Goal: Information Seeking & Learning: Learn about a topic

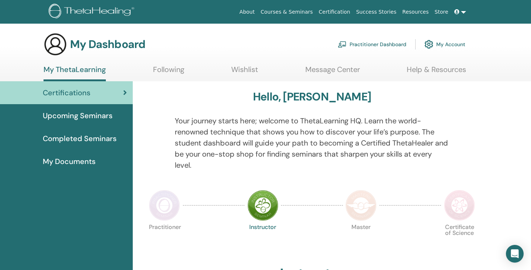
click at [442, 45] on link "My Account" at bounding box center [444, 44] width 41 height 16
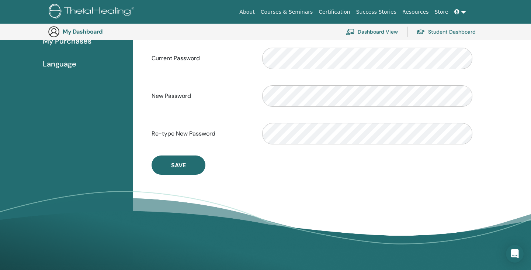
scroll to position [165, 0]
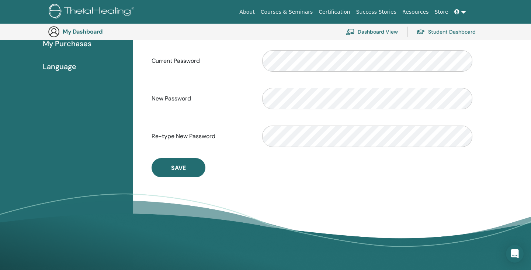
click at [371, 28] on link "Dashboard View" at bounding box center [372, 32] width 52 height 16
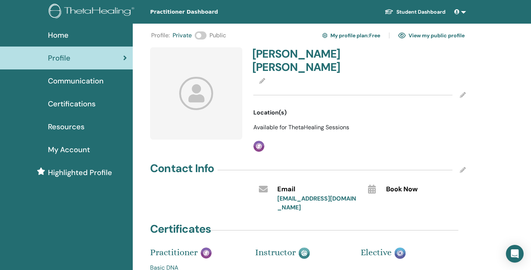
click at [65, 38] on span "Home" at bounding box center [58, 34] width 21 height 11
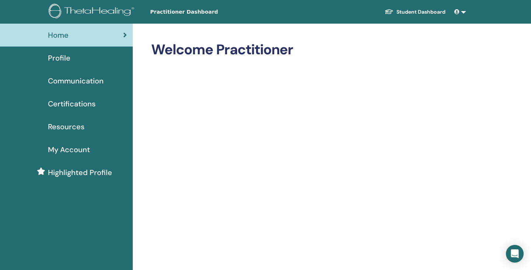
click at [73, 101] on span "Certifications" at bounding box center [72, 103] width 48 height 11
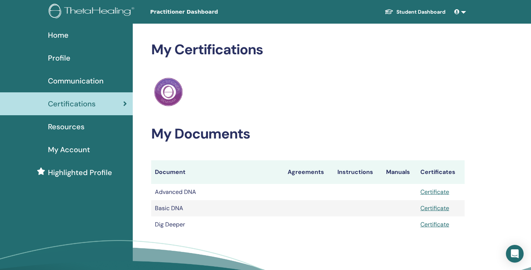
click at [421, 11] on link "Student Dashboard" at bounding box center [415, 12] width 73 height 14
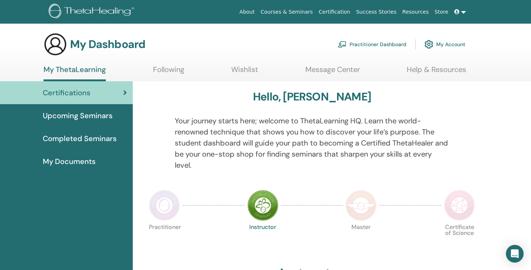
click at [363, 195] on img at bounding box center [361, 205] width 31 height 31
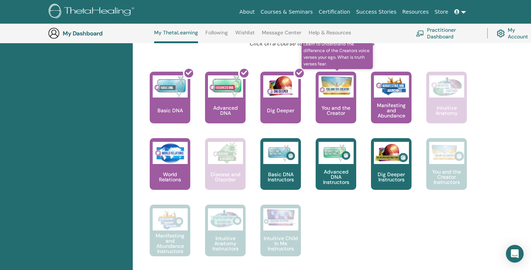
scroll to position [303, 0]
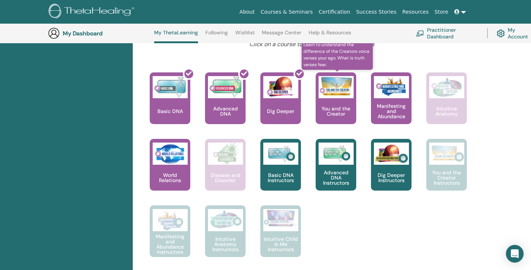
click at [330, 101] on div "You and the Creator" at bounding box center [336, 98] width 41 height 52
